Goal: Task Accomplishment & Management: Use online tool/utility

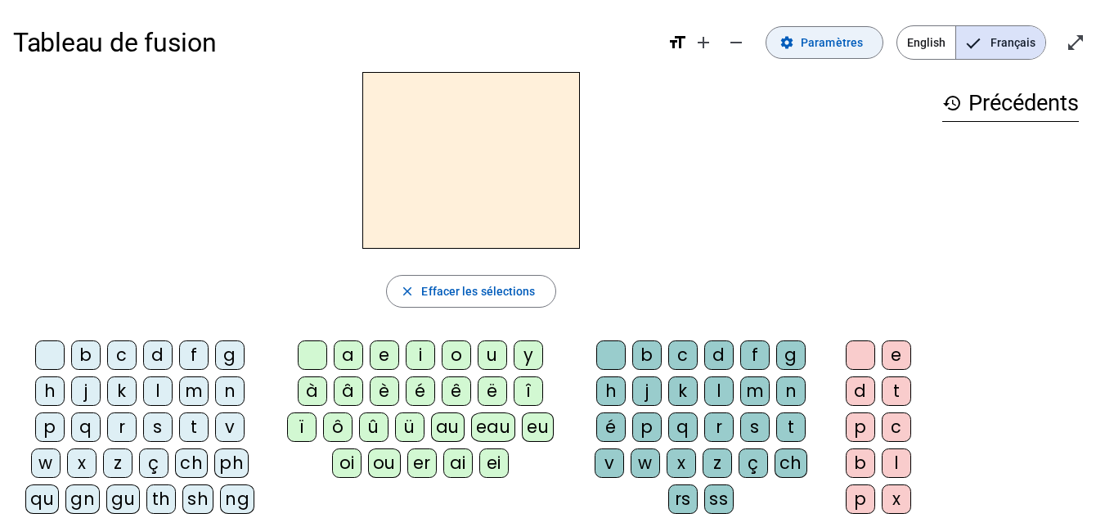
click at [818, 53] on span at bounding box center [824, 42] width 116 height 39
click at [818, 44] on span "Paramètres" at bounding box center [832, 43] width 62 height 20
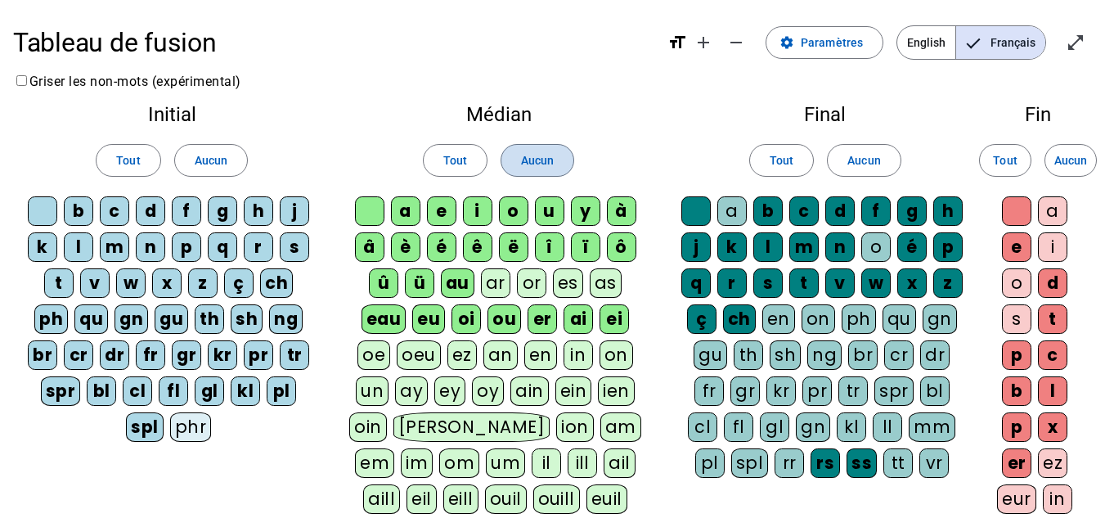
click at [557, 159] on span at bounding box center [537, 160] width 72 height 39
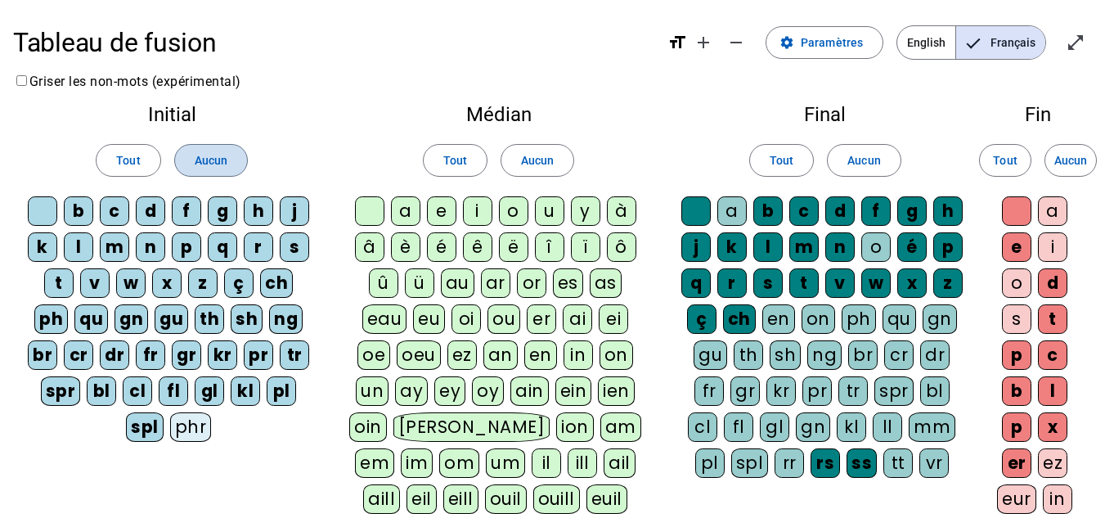
click at [215, 162] on span "Aucun" at bounding box center [211, 160] width 33 height 20
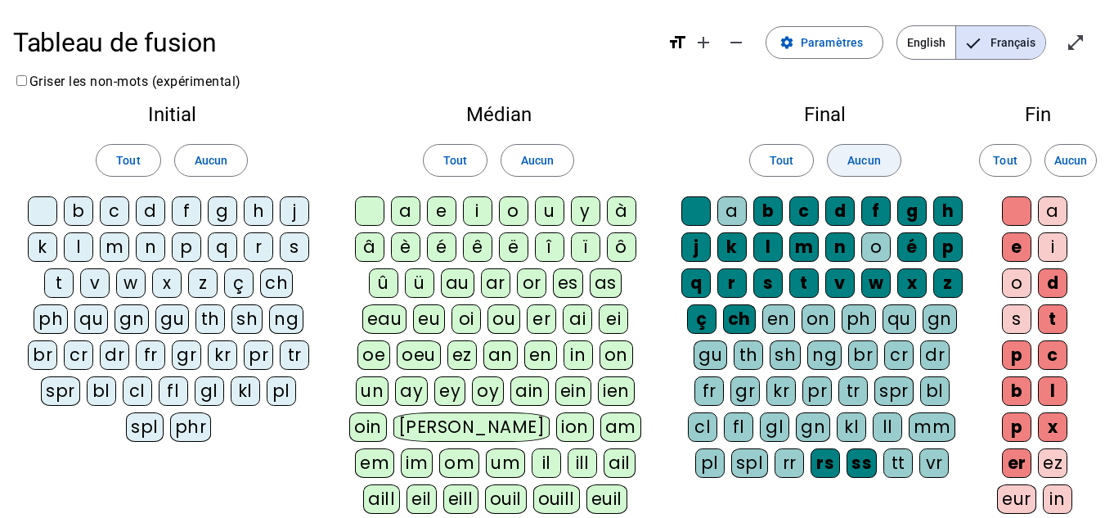
click at [878, 151] on span "Aucun" at bounding box center [863, 160] width 33 height 20
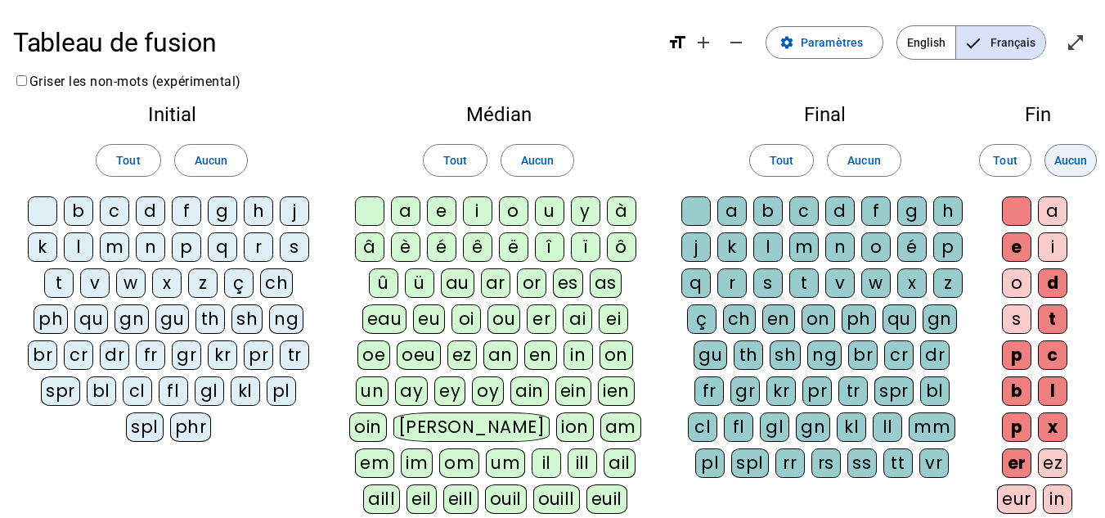
click at [1071, 157] on span "Aucun" at bounding box center [1070, 160] width 33 height 20
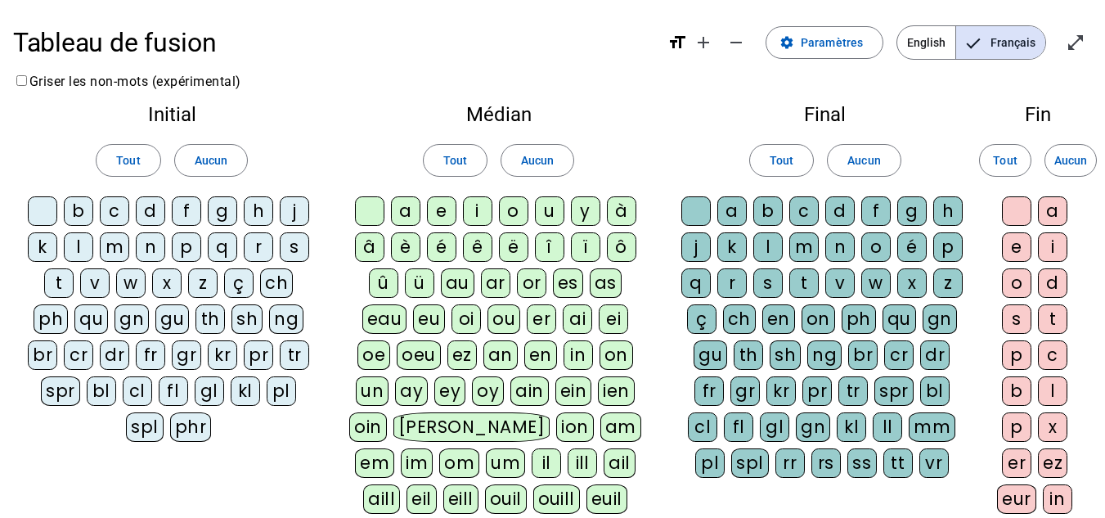
click at [92, 208] on div "b" at bounding box center [78, 210] width 29 height 29
click at [122, 211] on div "c" at bounding box center [114, 210] width 29 height 29
click at [157, 222] on div "d" at bounding box center [150, 210] width 29 height 29
click at [193, 215] on div "f" at bounding box center [186, 210] width 29 height 29
click at [222, 217] on div "g" at bounding box center [222, 210] width 29 height 29
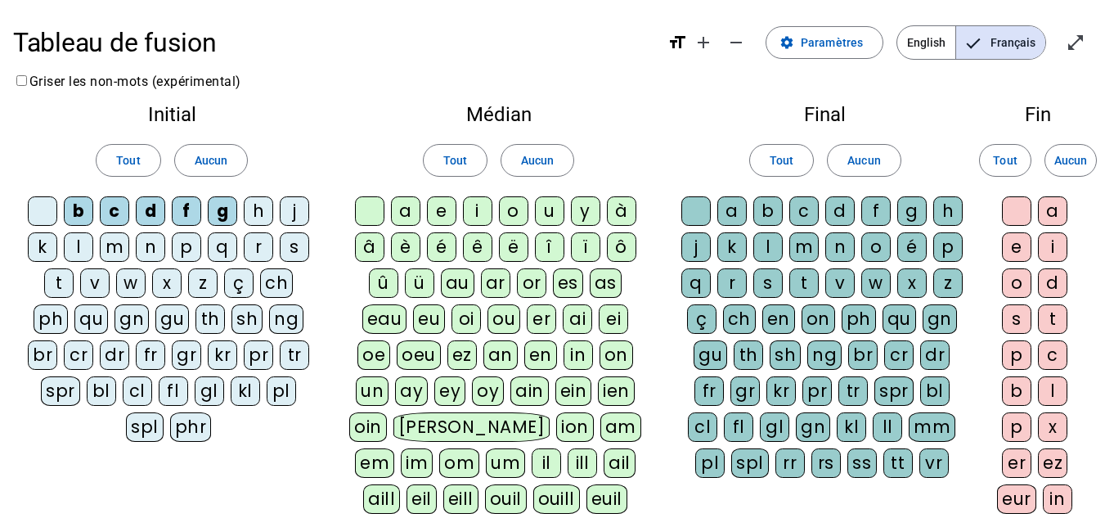
click at [261, 213] on div "h" at bounding box center [258, 210] width 29 height 29
click at [296, 210] on div "j" at bounding box center [294, 210] width 29 height 29
click at [53, 243] on div "k" at bounding box center [42, 246] width 29 height 29
click at [77, 249] on div "l" at bounding box center [78, 246] width 29 height 29
click at [109, 245] on div "m" at bounding box center [114, 246] width 29 height 29
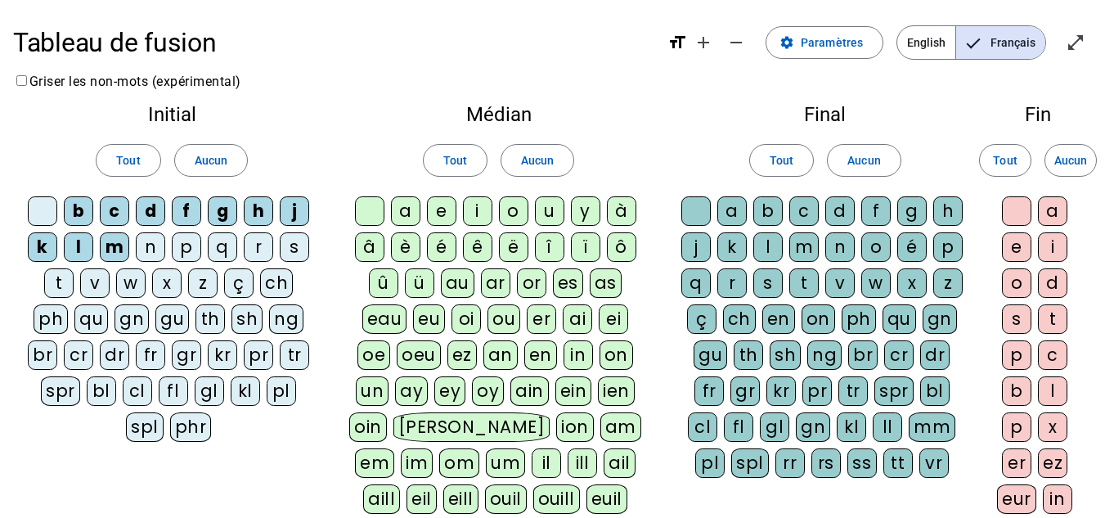
click at [150, 247] on div "n" at bounding box center [150, 246] width 29 height 29
click at [128, 169] on span "Tout" at bounding box center [128, 160] width 24 height 20
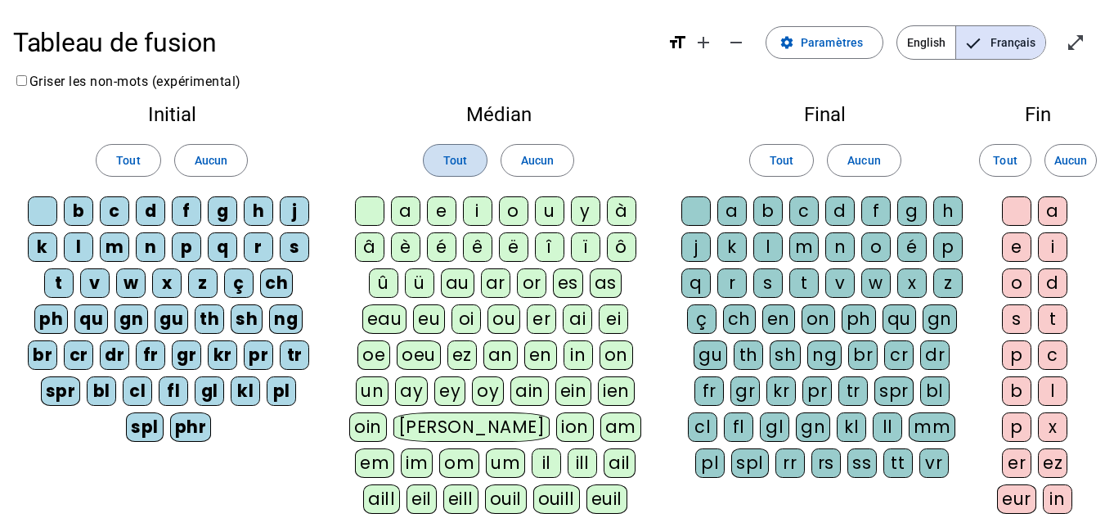
click at [456, 165] on span "Tout" at bounding box center [455, 160] width 24 height 20
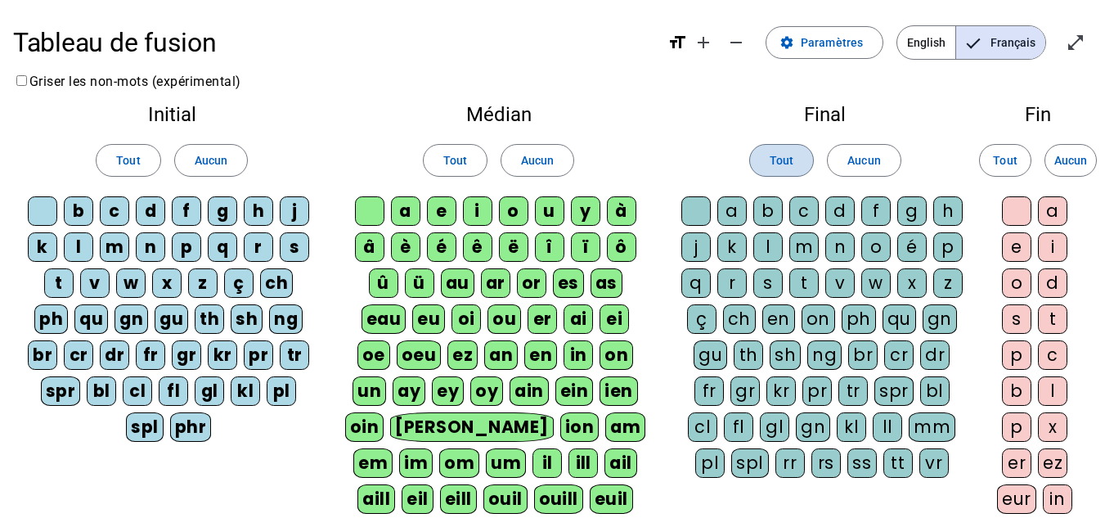
click at [774, 166] on span "Tout" at bounding box center [782, 160] width 24 height 20
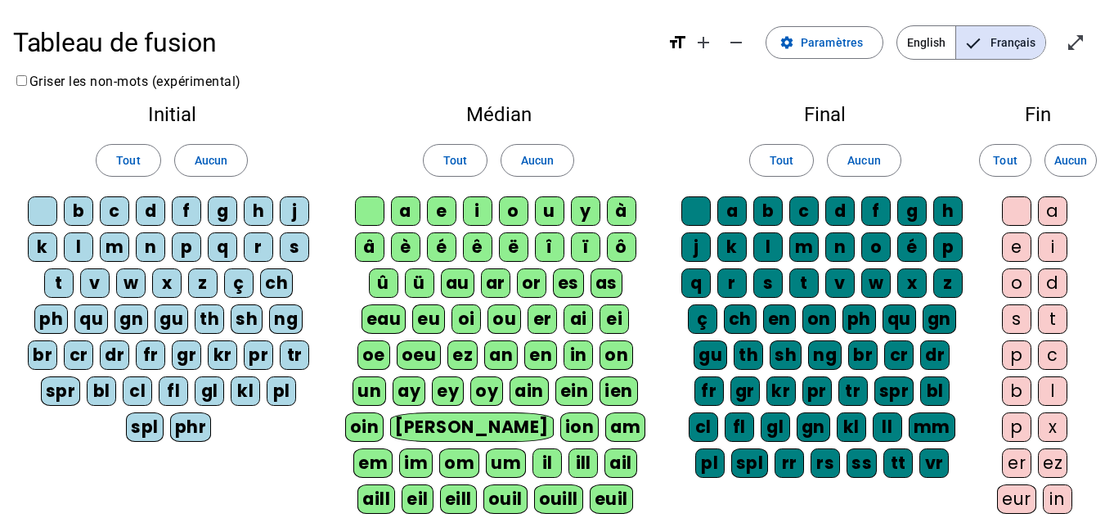
click at [1023, 212] on div at bounding box center [1016, 210] width 29 height 29
click at [1031, 250] on div "e" at bounding box center [1016, 246] width 29 height 29
click at [1012, 159] on span "Tout" at bounding box center [1005, 160] width 24 height 20
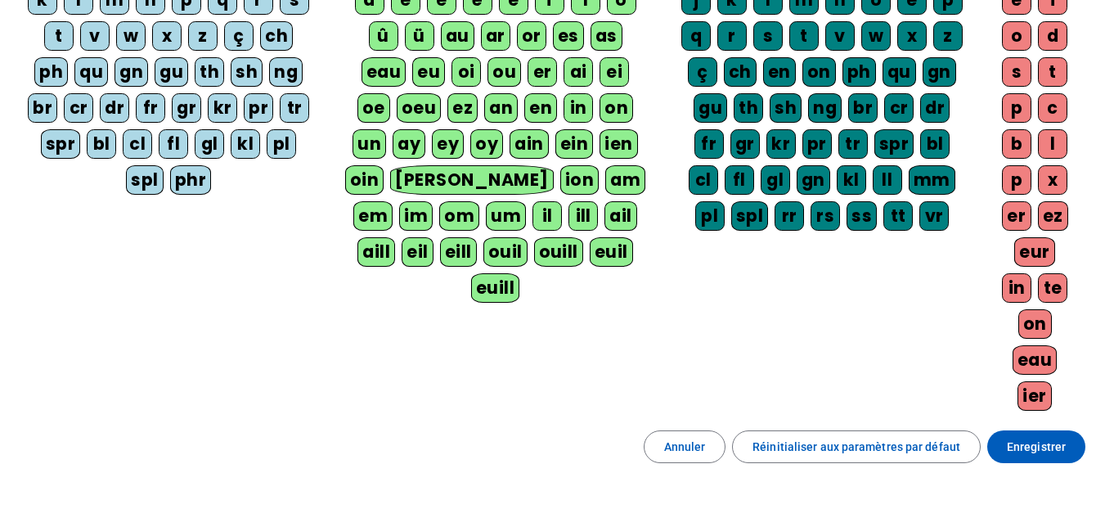
scroll to position [248, 0]
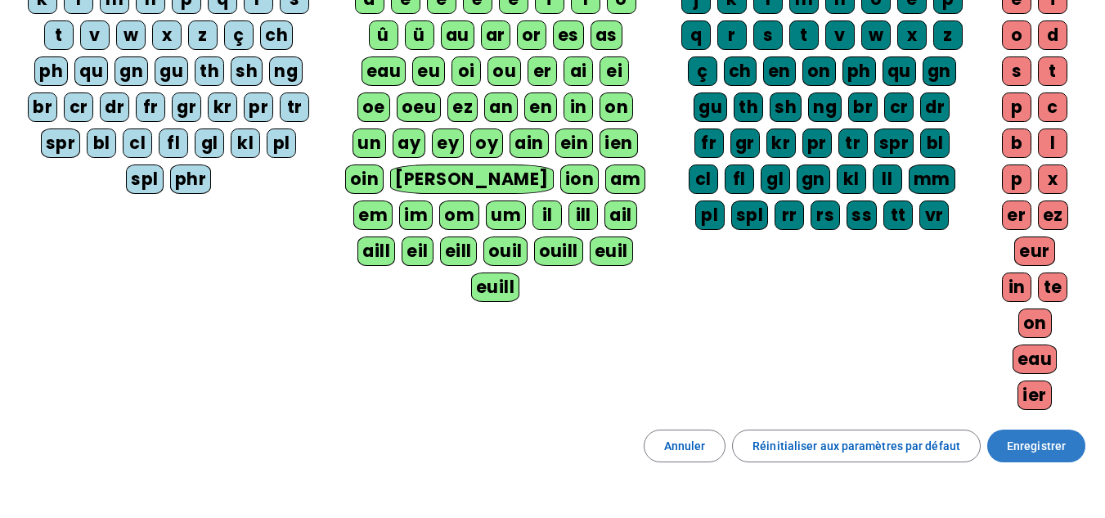
click at [1008, 452] on span at bounding box center [1036, 445] width 98 height 39
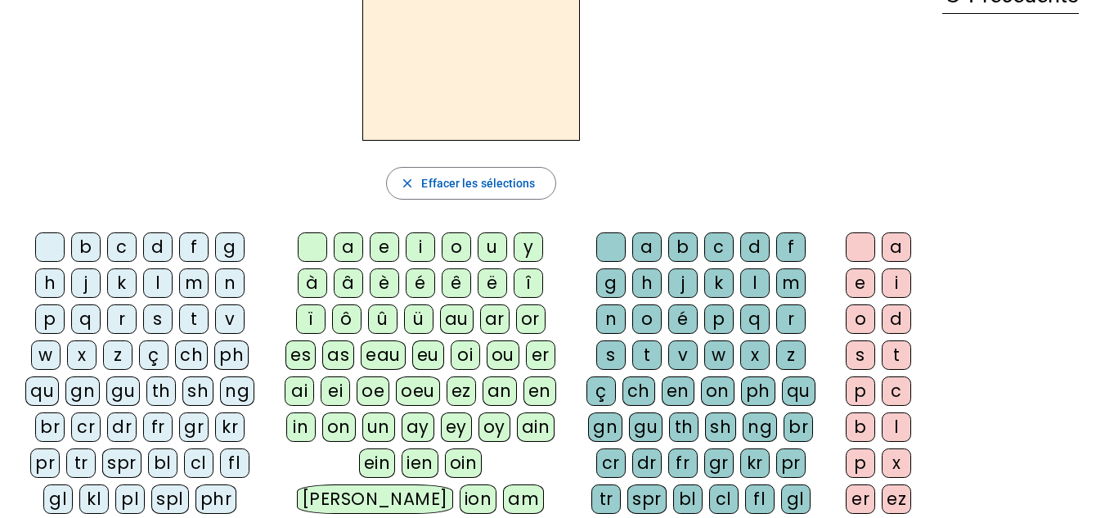
scroll to position [95, 0]
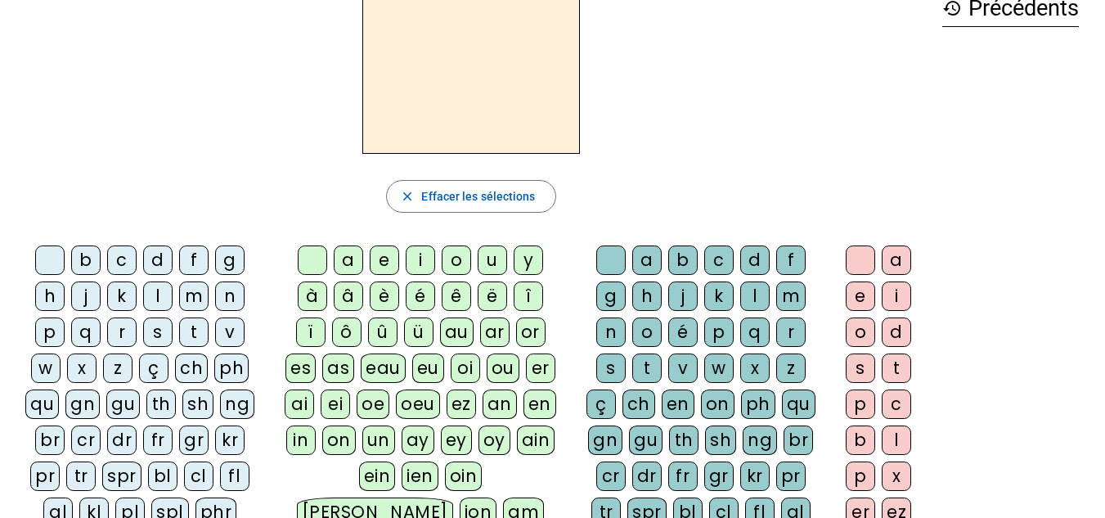
click at [201, 294] on div "m" at bounding box center [193, 295] width 29 height 29
click at [456, 263] on div "o" at bounding box center [456, 259] width 29 height 29
click at [650, 366] on div "t" at bounding box center [646, 367] width 29 height 29
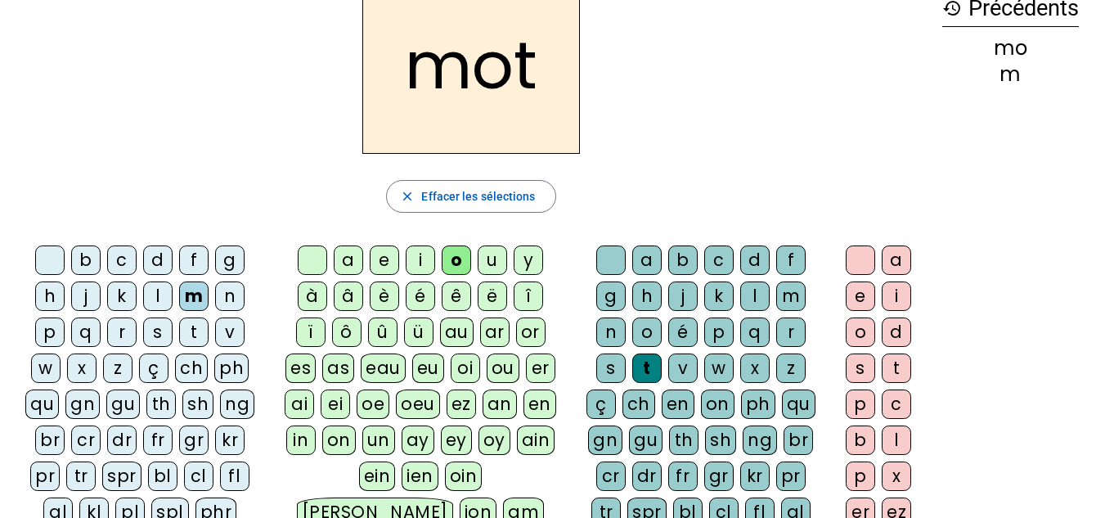
click at [56, 335] on div "p" at bounding box center [49, 331] width 29 height 29
